Goal: Information Seeking & Learning: Learn about a topic

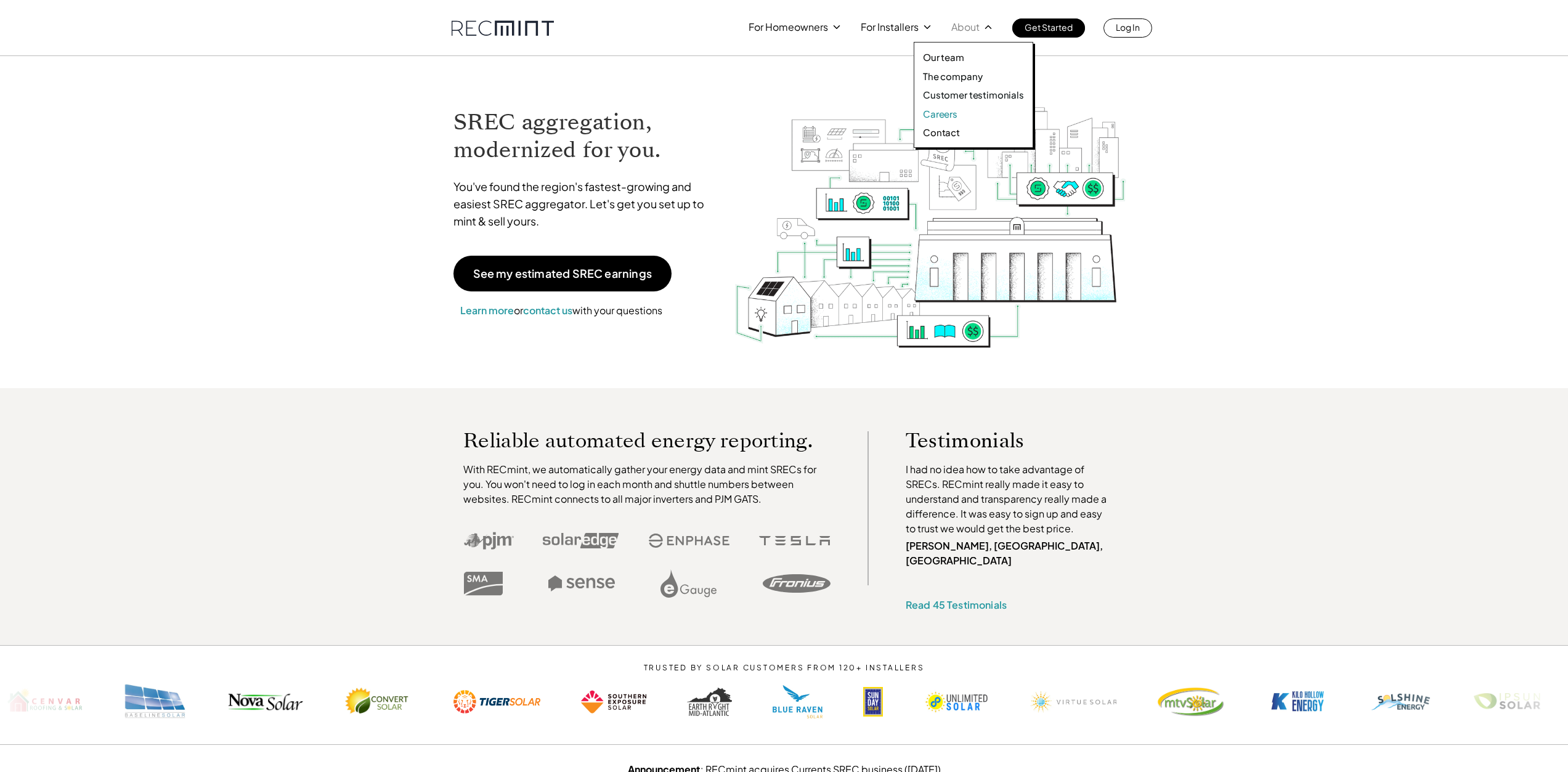
click at [937, 118] on p "Careers" at bounding box center [940, 114] width 34 height 12
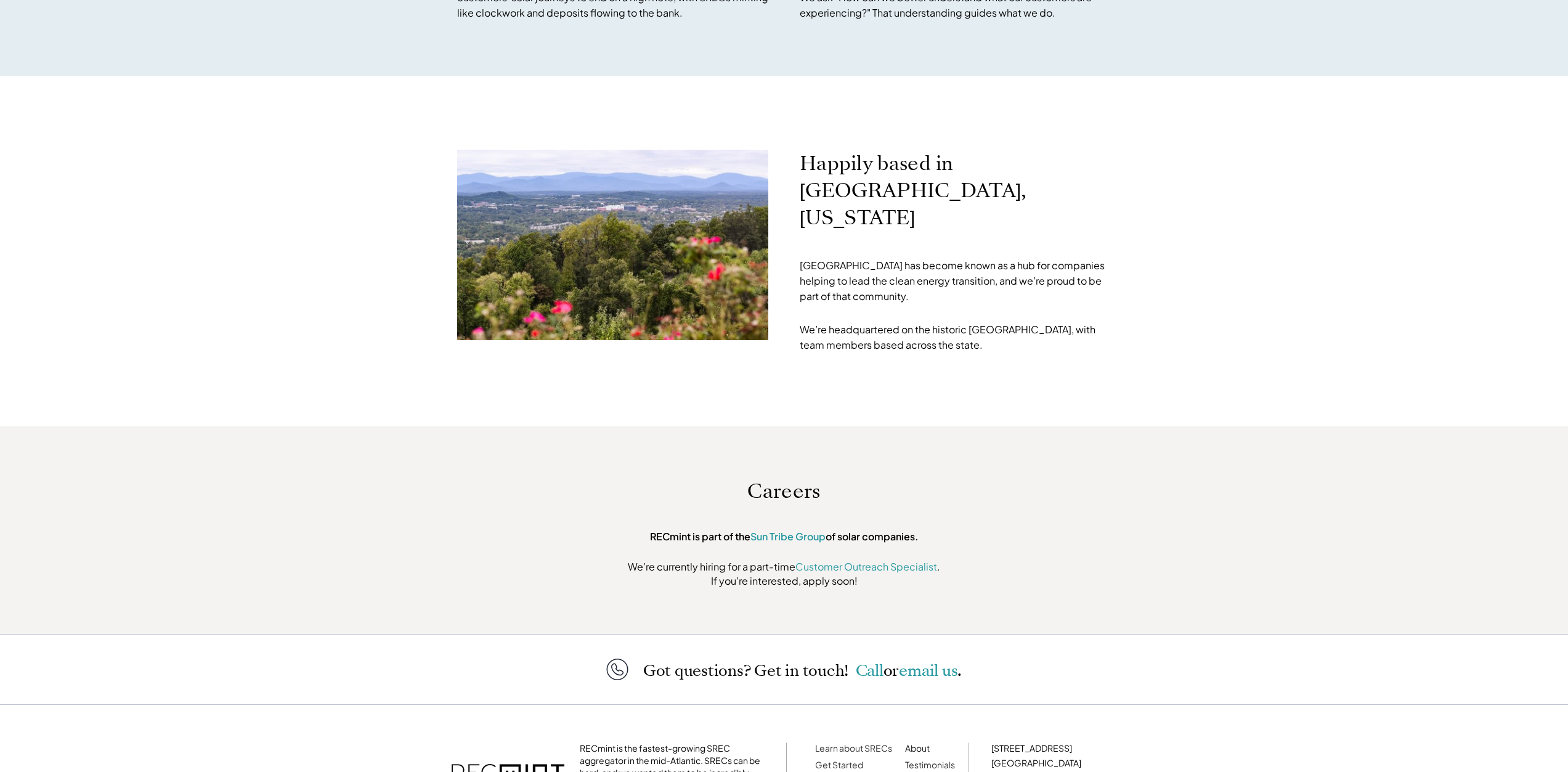
click at [1173, 268] on div "Happily based in Charlottesville, Virginia Charlottesville has become known as …" at bounding box center [784, 251] width 1568 height 351
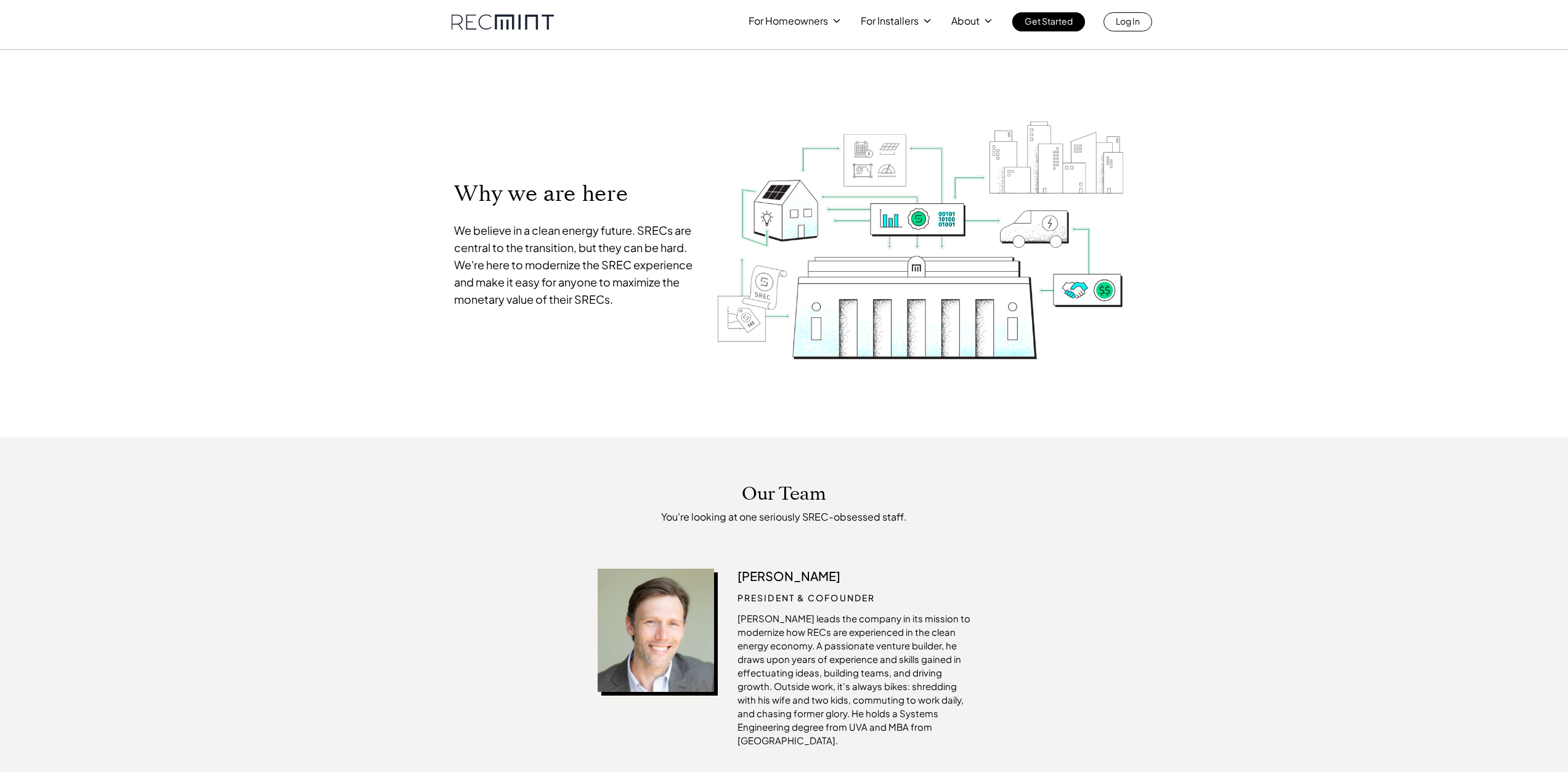
scroll to position [0, 0]
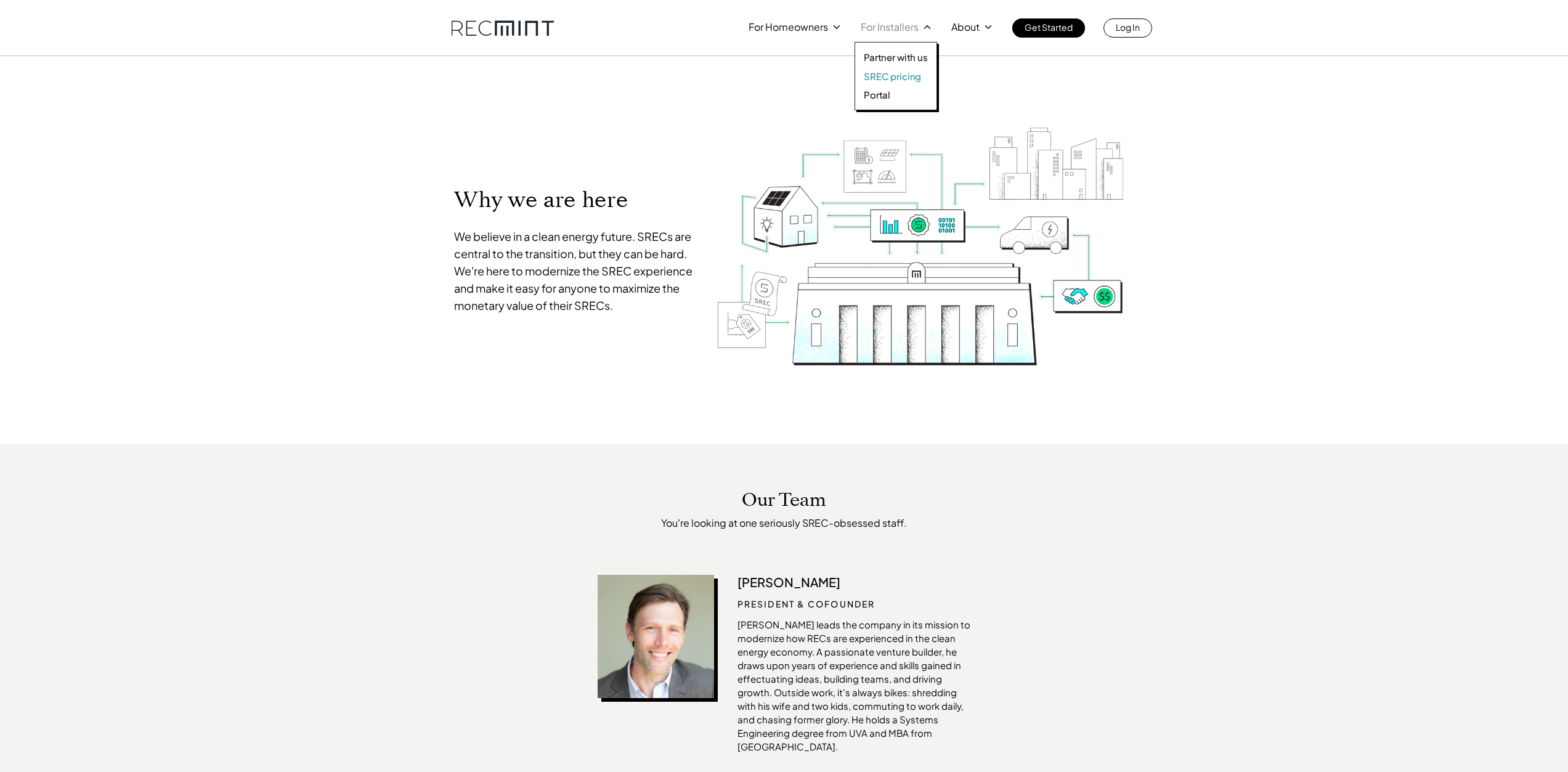
click at [890, 79] on p "SREC pricing" at bounding box center [892, 76] width 57 height 12
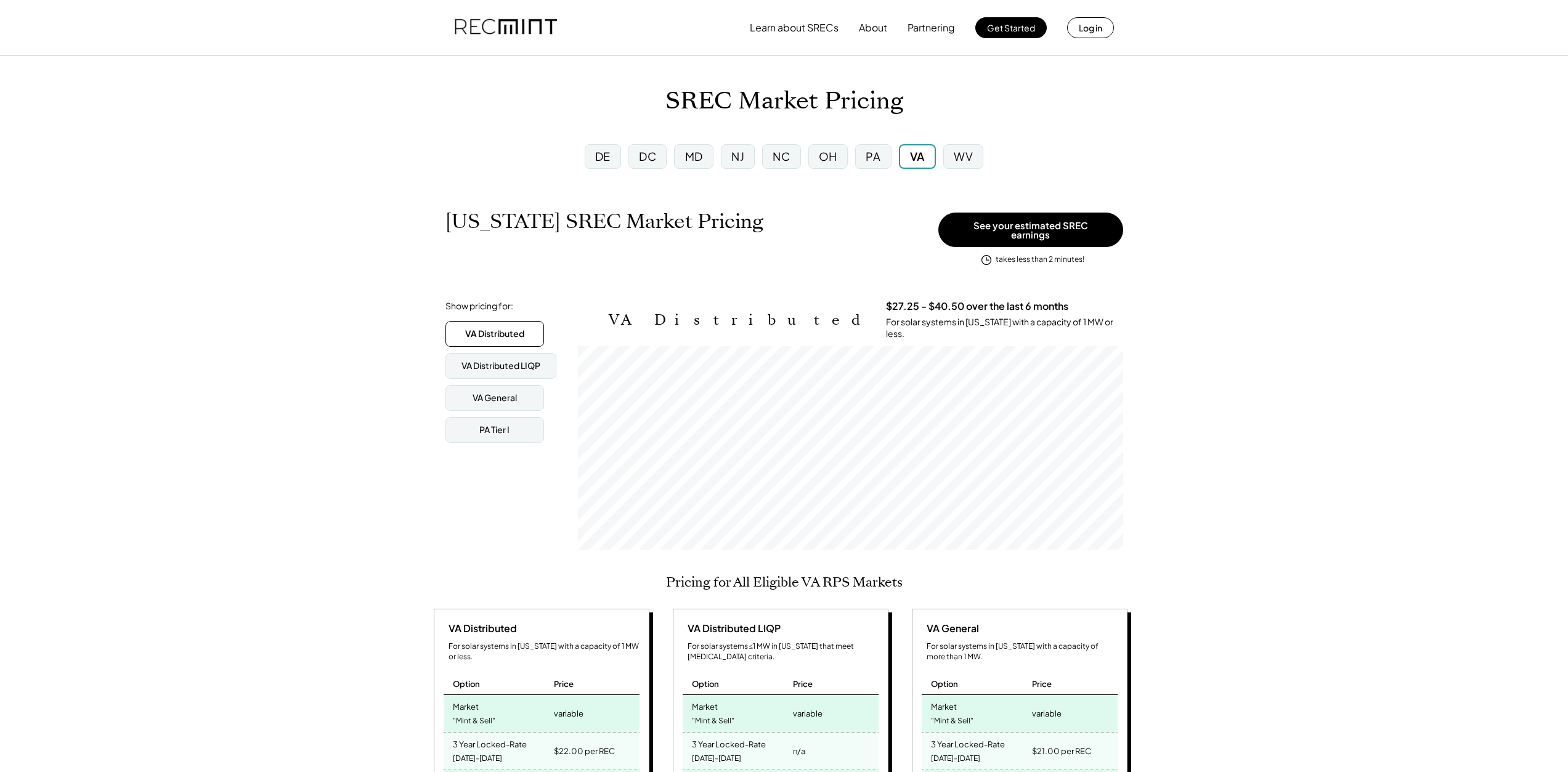
click at [531, 26] on img at bounding box center [506, 27] width 102 height 42
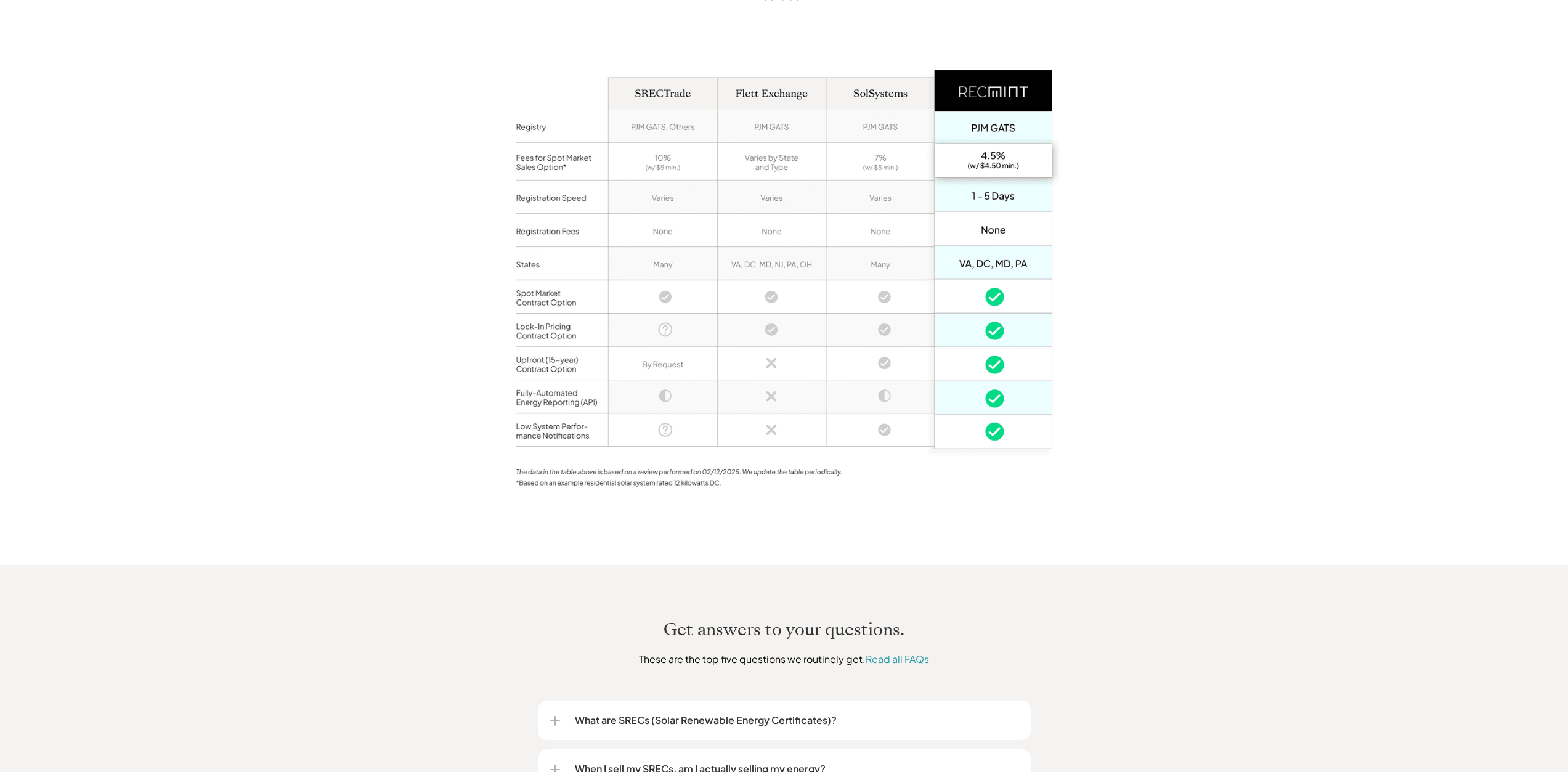
scroll to position [1265, 0]
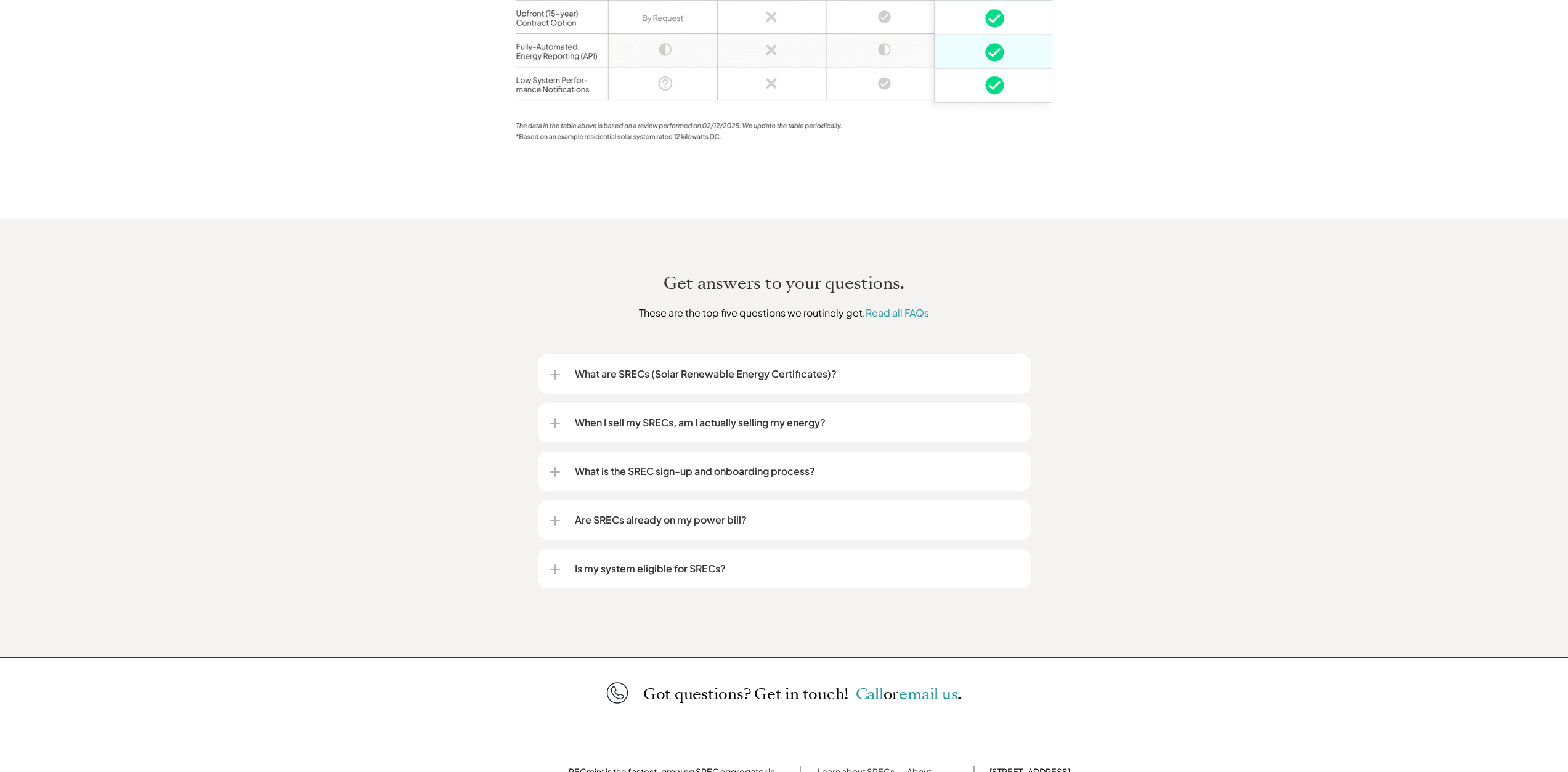
click at [897, 415] on p "When I sell my SRECs, am I actually selling my energy?" at bounding box center [797, 422] width 444 height 15
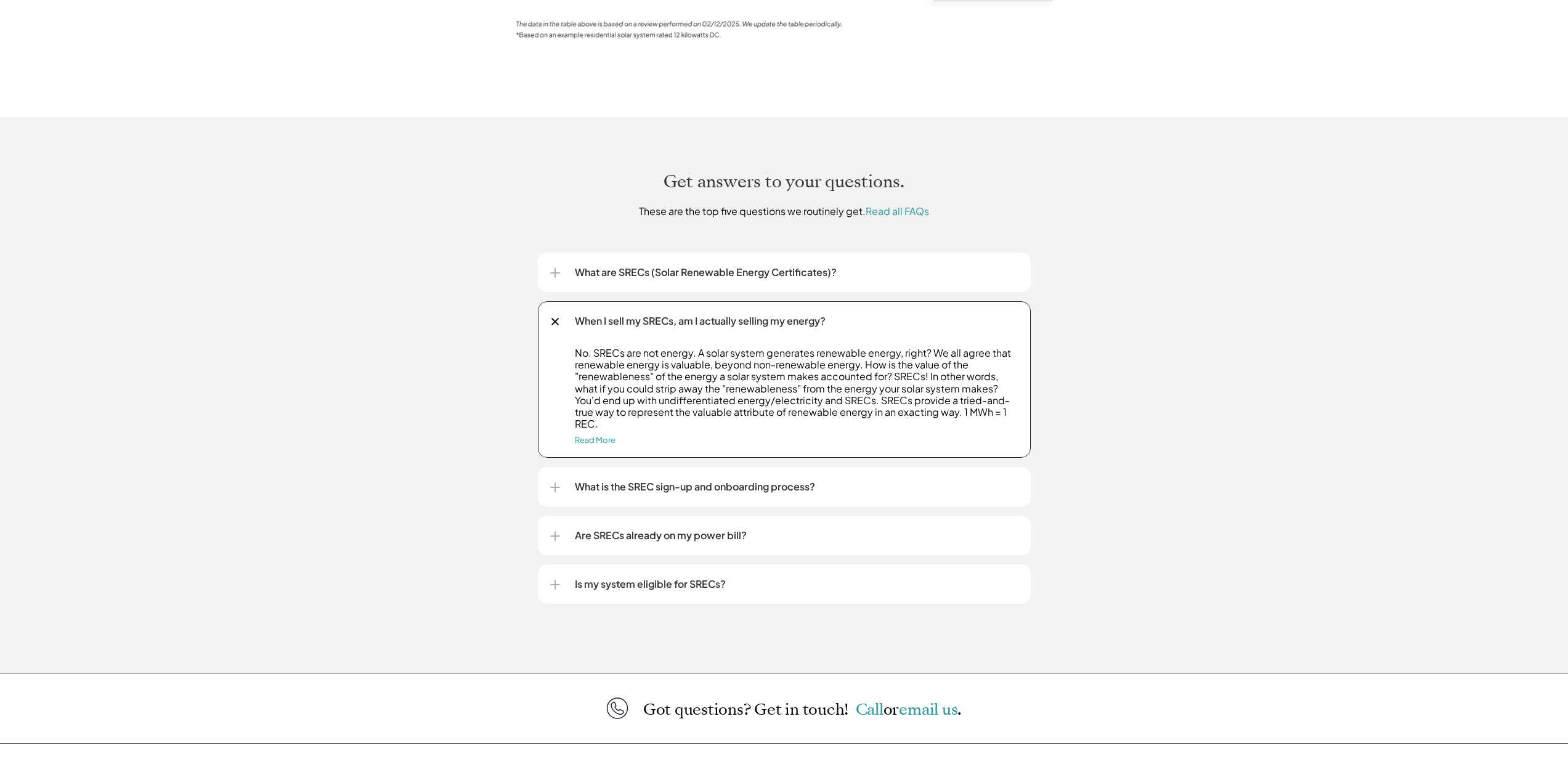
scroll to position [1388, 0]
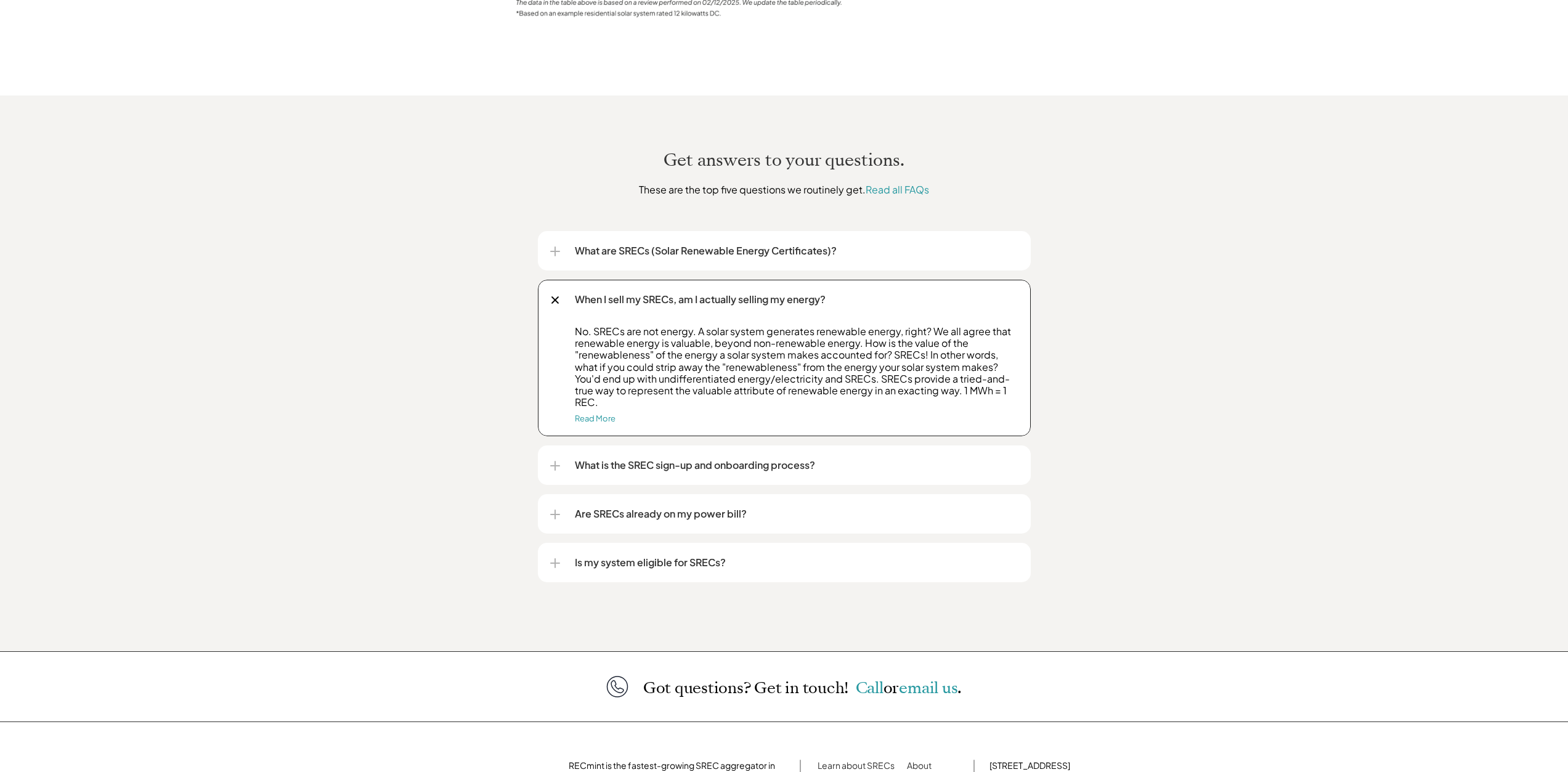
click at [872, 446] on div "What is the SREC sign-up and onboarding process?" at bounding box center [784, 465] width 469 height 39
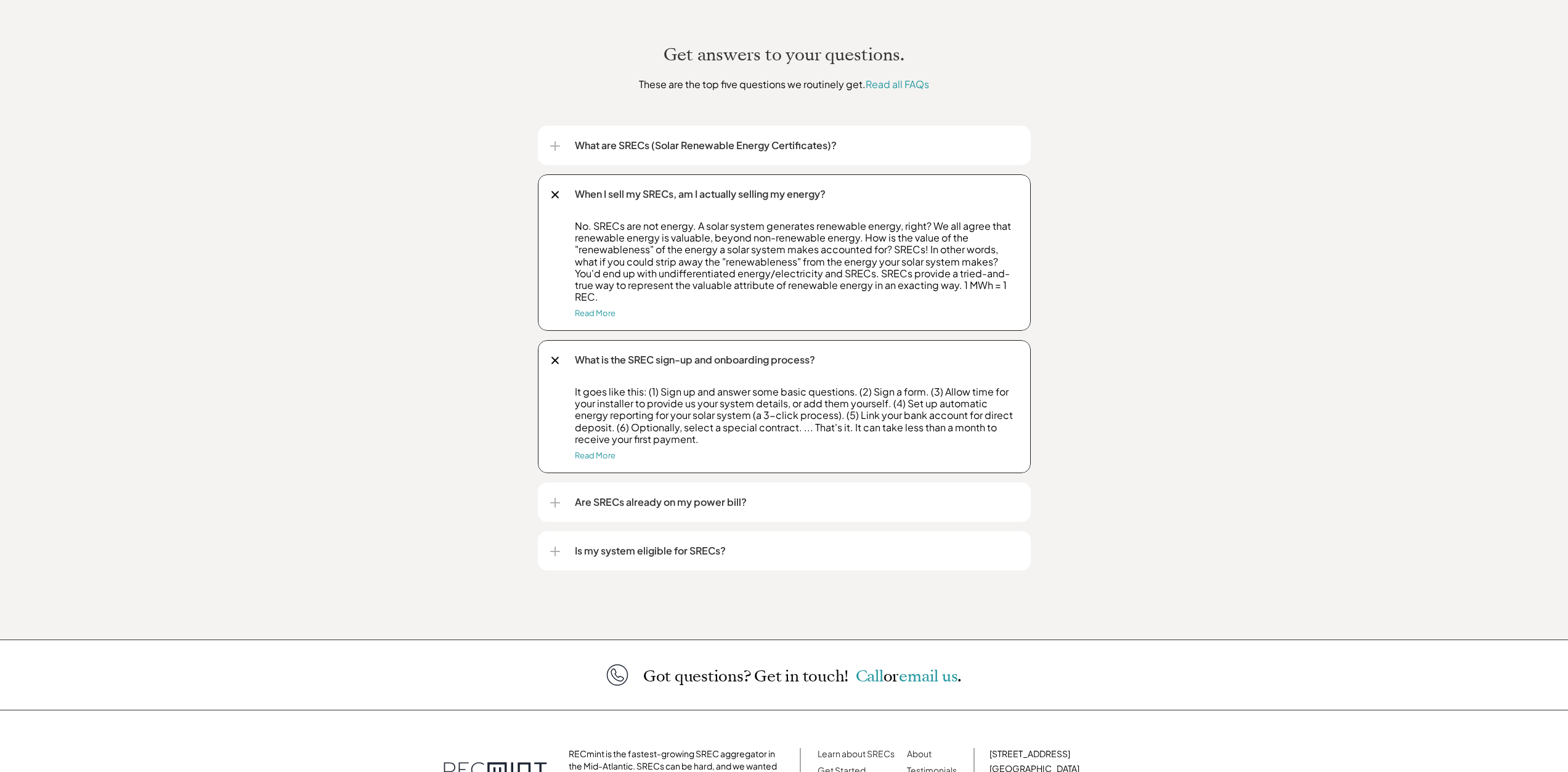
scroll to position [1512, 0]
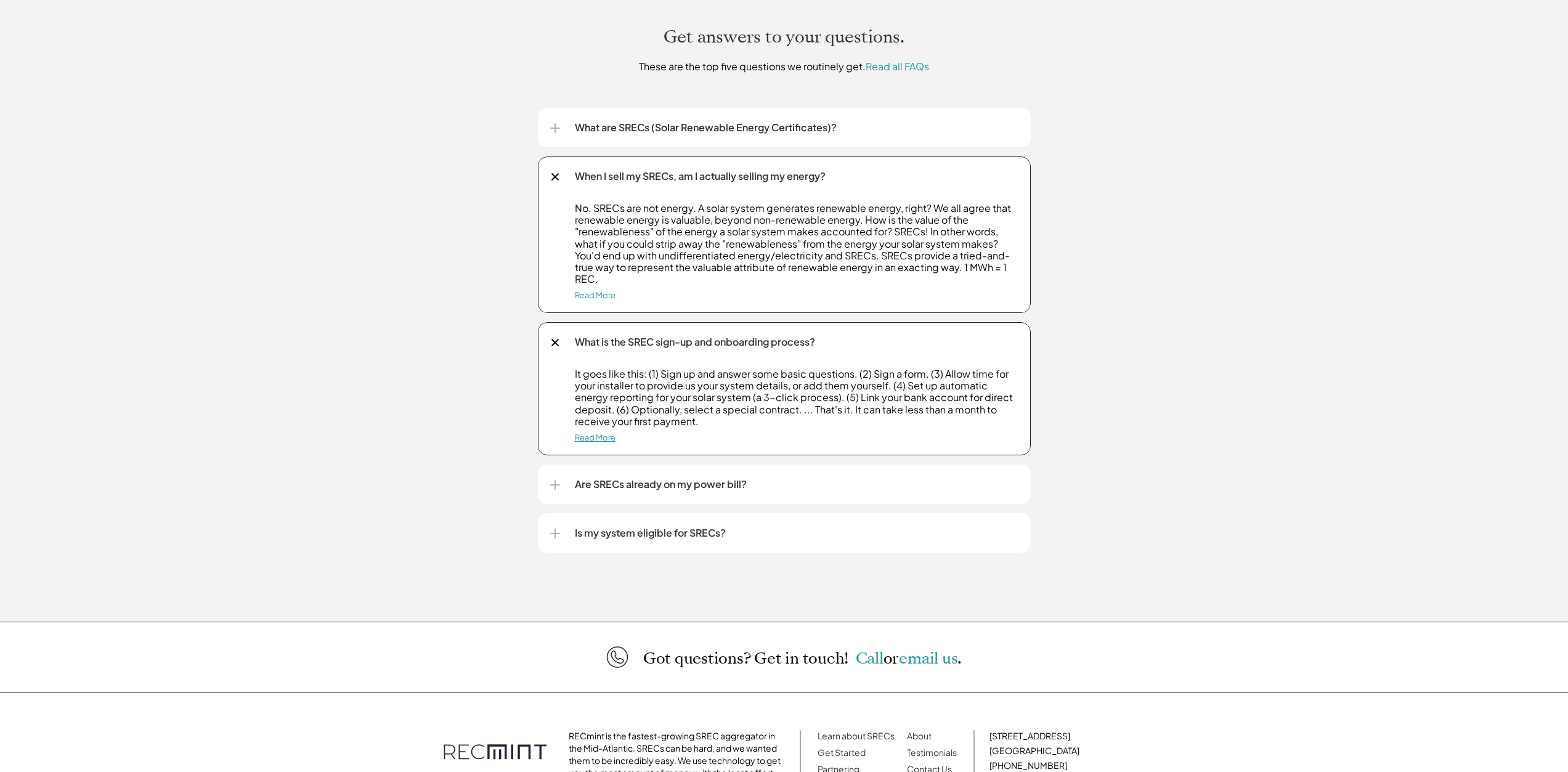
click at [590, 433] on link "Read More" at bounding box center [595, 438] width 41 height 10
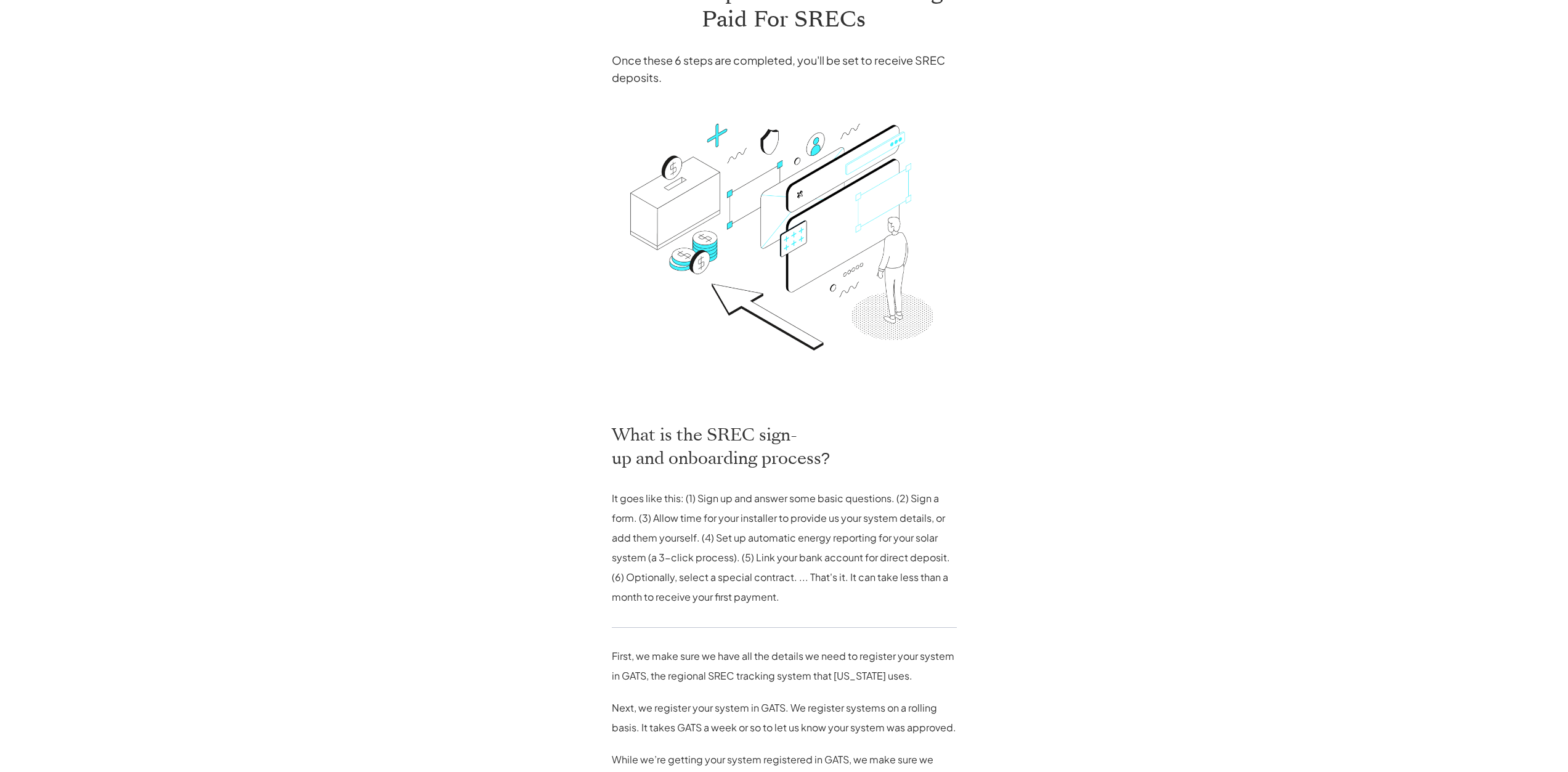
scroll to position [308, 0]
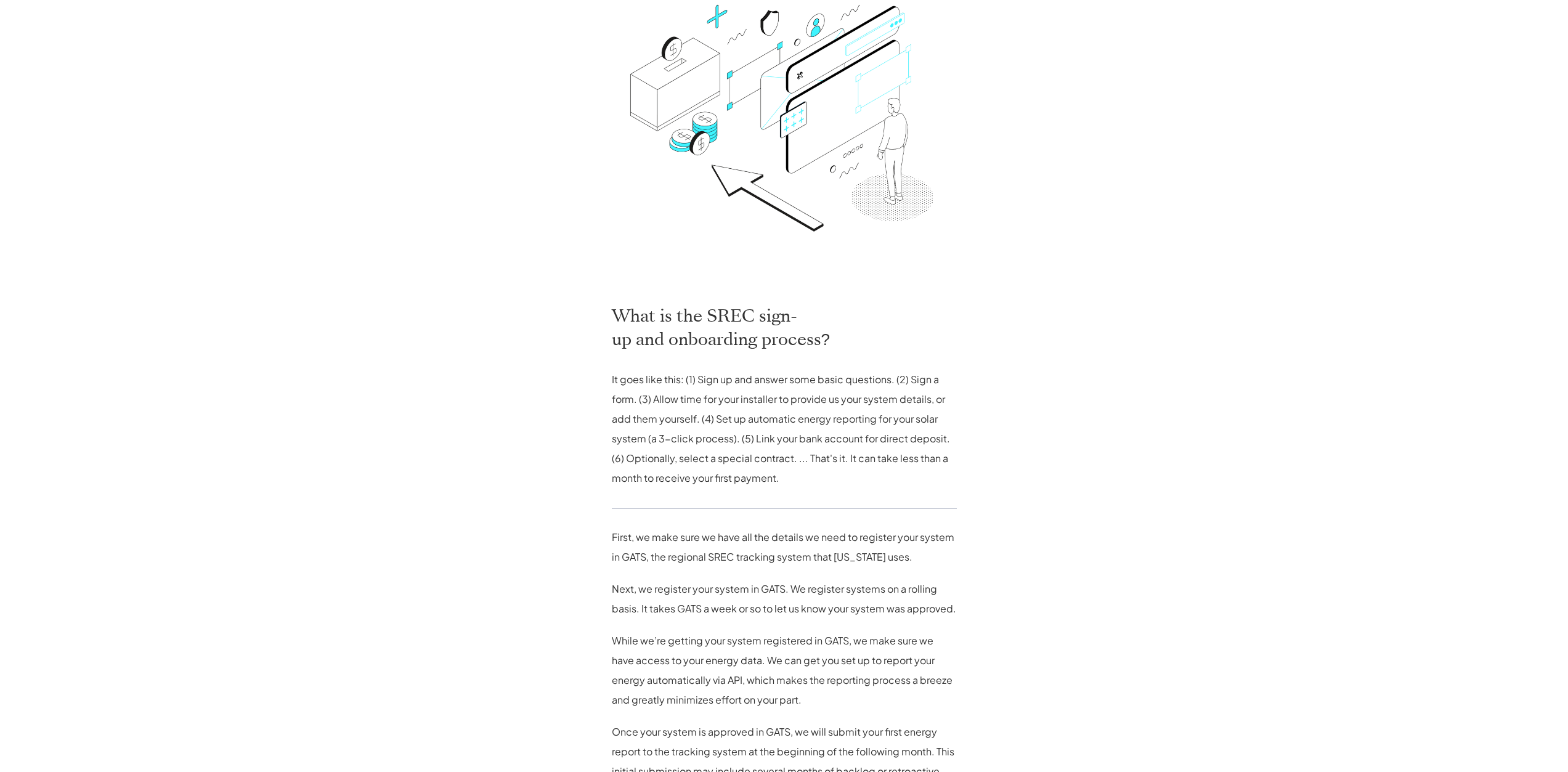
click at [1127, 481] on div "For Homeowners For Installers About Get Started Log In SRECs are super easy wit…" at bounding box center [784, 536] width 1568 height 1689
